Goal: Understand process/instructions: Learn about a topic

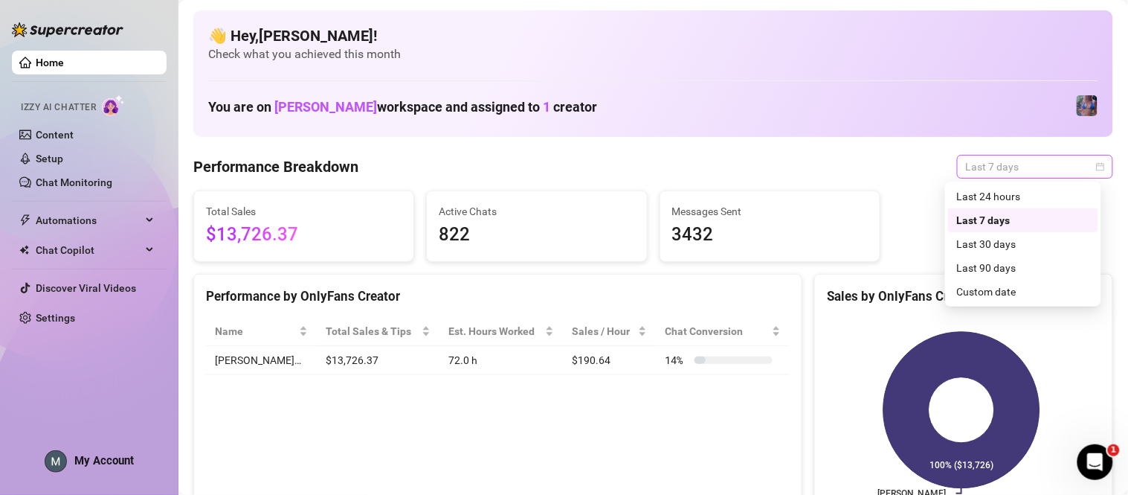
click at [1014, 172] on span "Last 7 days" at bounding box center [1035, 166] width 138 height 22
click at [1029, 260] on div "Last 90 days" at bounding box center [1023, 268] width 132 height 16
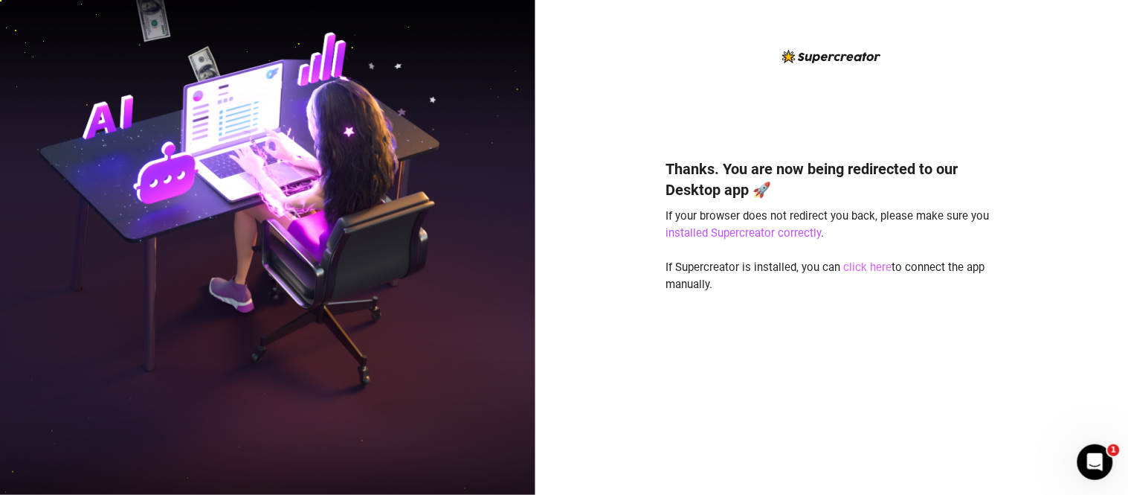
click at [874, 270] on link "click here" at bounding box center [868, 266] width 48 height 13
click at [875, 268] on link "click here" at bounding box center [868, 266] width 48 height 13
